Goal: Entertainment & Leisure: Consume media (video, audio)

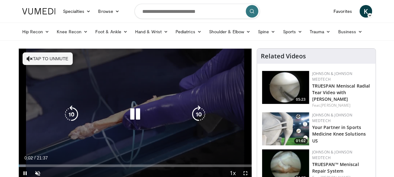
click at [28, 58] on icon "Video Player" at bounding box center [30, 58] width 6 height 6
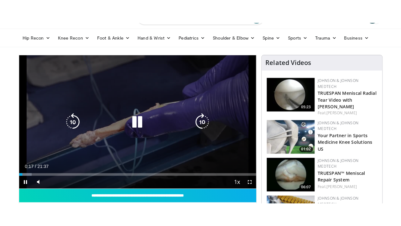
scroll to position [31, 0]
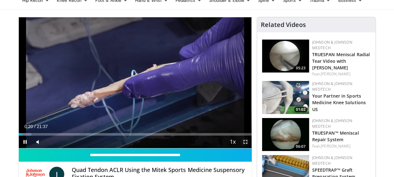
click at [247, 139] on span "Video Player" at bounding box center [245, 141] width 13 height 13
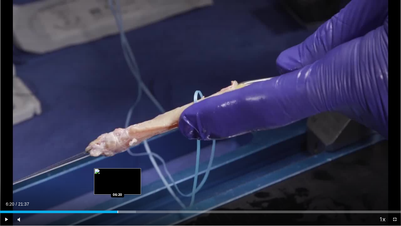
click at [118, 176] on div "Progress Bar" at bounding box center [118, 211] width 1 height 3
click at [123, 176] on div "Progress Bar" at bounding box center [123, 211] width 1 height 3
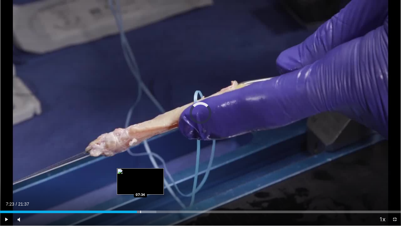
click at [140, 176] on div "Progress Bar" at bounding box center [140, 211] width 1 height 3
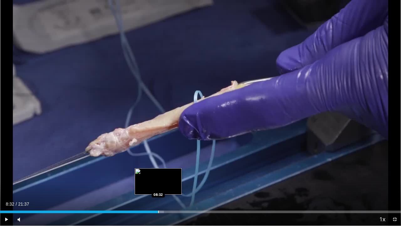
click at [158, 176] on div "Progress Bar" at bounding box center [158, 211] width 1 height 3
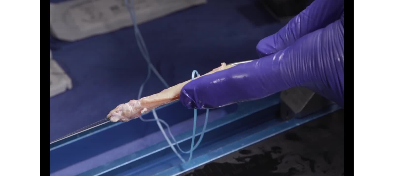
scroll to position [0, 3]
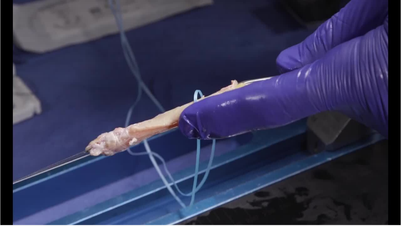
click at [0, 176] on button "Pause" at bounding box center [6, 218] width 13 height 13
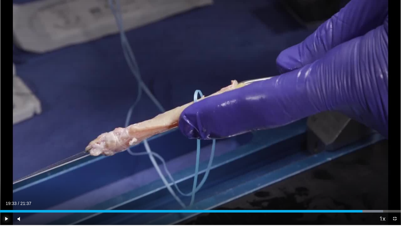
click at [0, 176] on button "Play" at bounding box center [6, 218] width 13 height 13
click at [8, 176] on span "Video Player" at bounding box center [6, 218] width 13 height 13
